Goal: Task Accomplishment & Management: Use online tool/utility

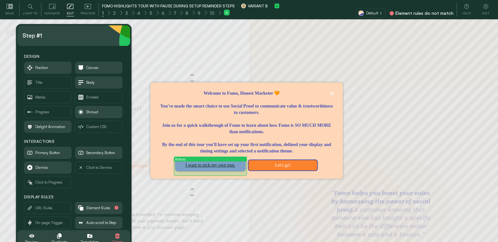
click at [205, 166] on button "I want to pick my own tour." at bounding box center [210, 165] width 70 height 12
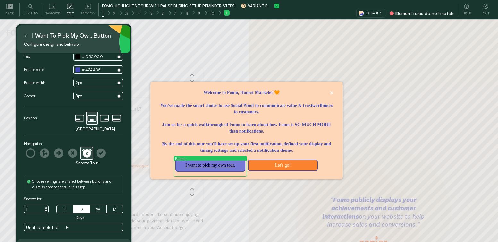
scroll to position [42, 0]
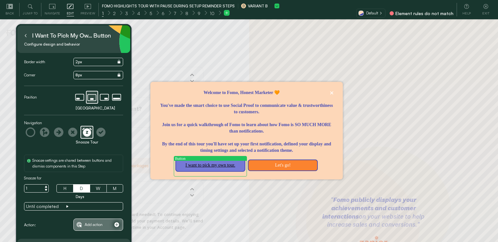
click at [100, 223] on span "Add action" at bounding box center [94, 224] width 18 height 7
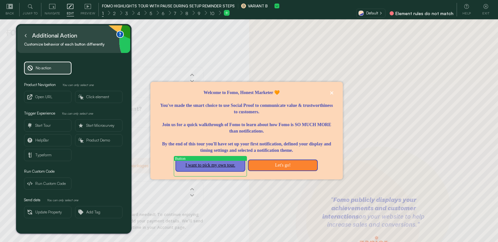
scroll to position [0, 0]
click at [100, 97] on span "Click element" at bounding box center [97, 96] width 23 height 7
